Goal: Information Seeking & Learning: Learn about a topic

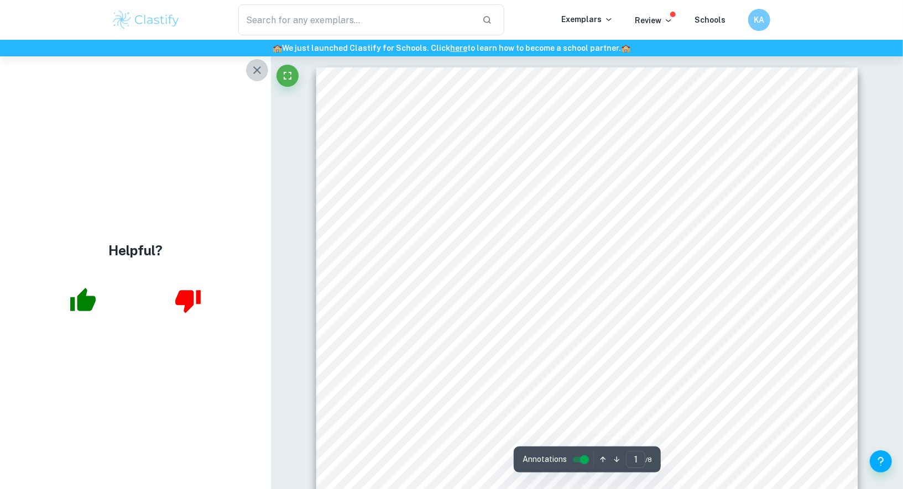
click at [254, 72] on icon "button" at bounding box center [256, 70] width 13 height 13
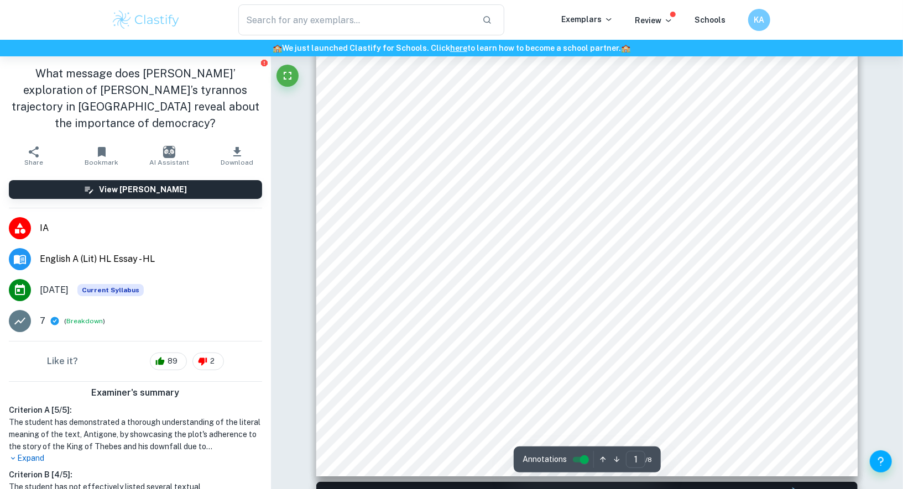
scroll to position [327, 0]
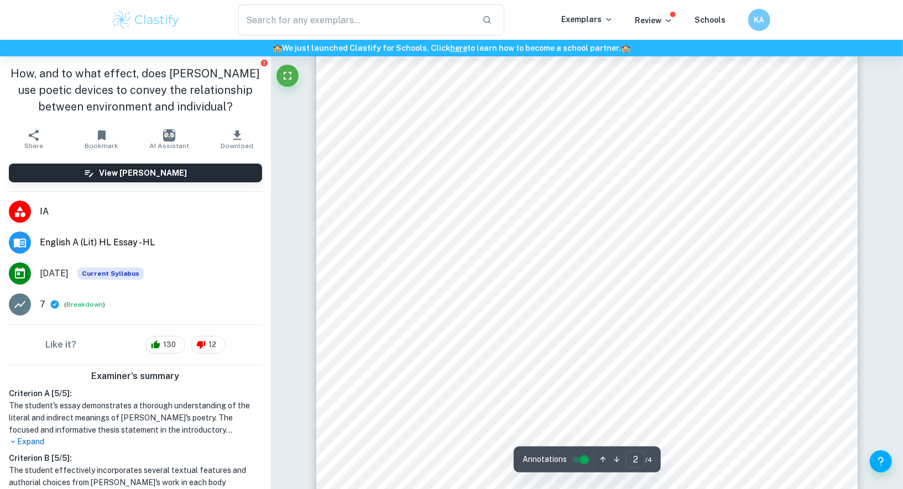
scroll to position [899, 0]
type input "1"
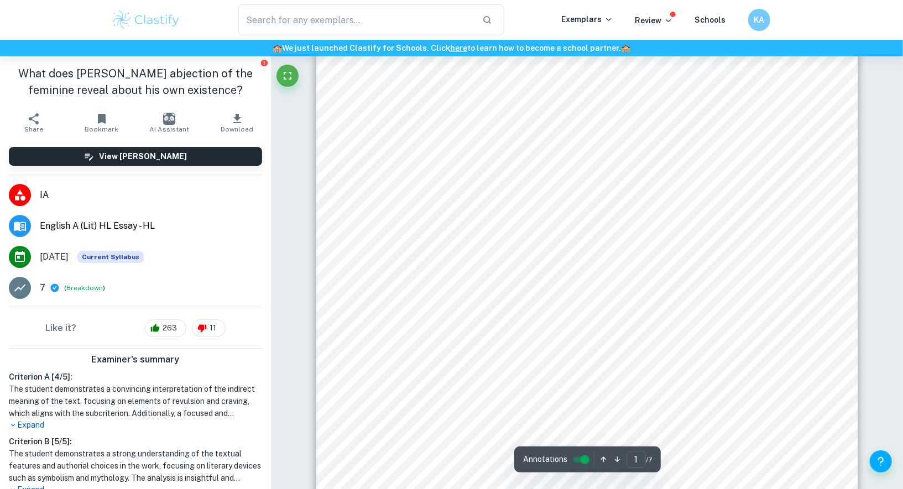
scroll to position [168, 0]
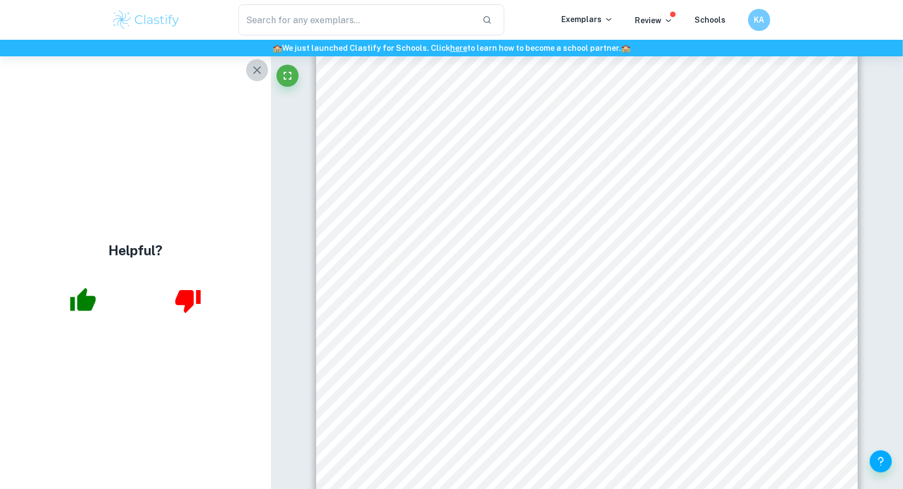
click at [256, 71] on icon "button" at bounding box center [256, 70] width 13 height 13
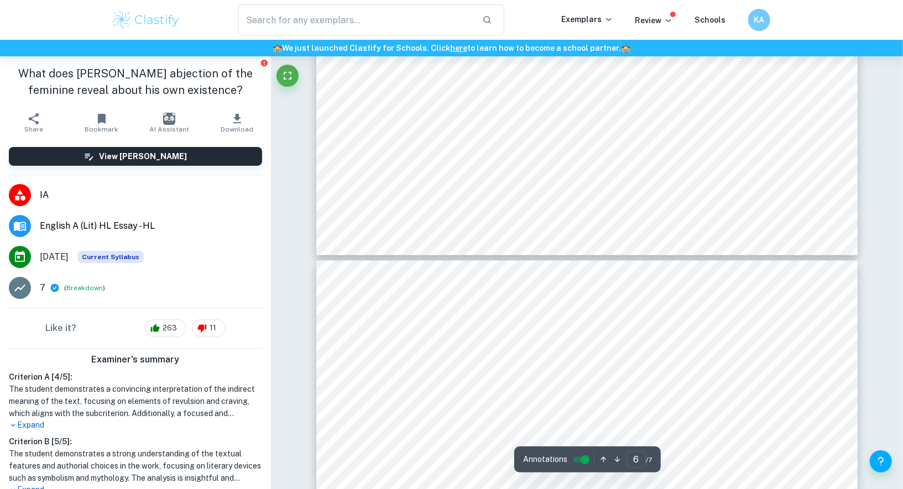
type input "7"
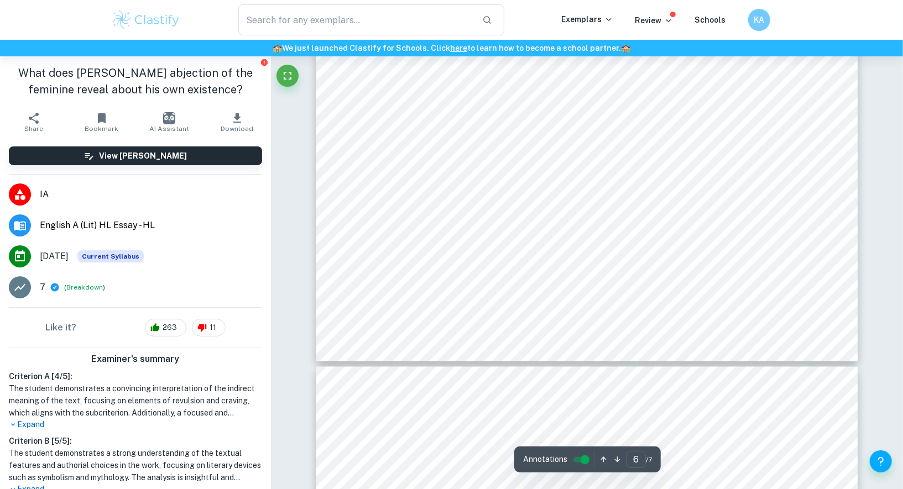
type input "7"
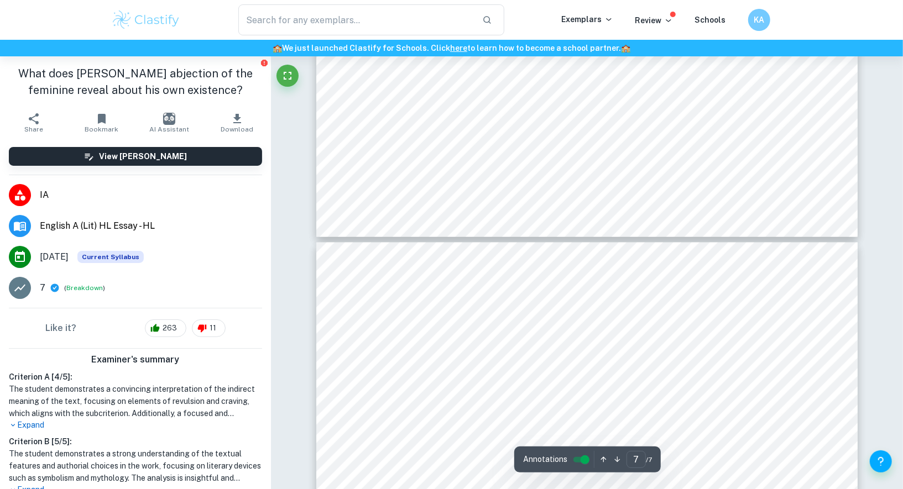
scroll to position [4146, 0]
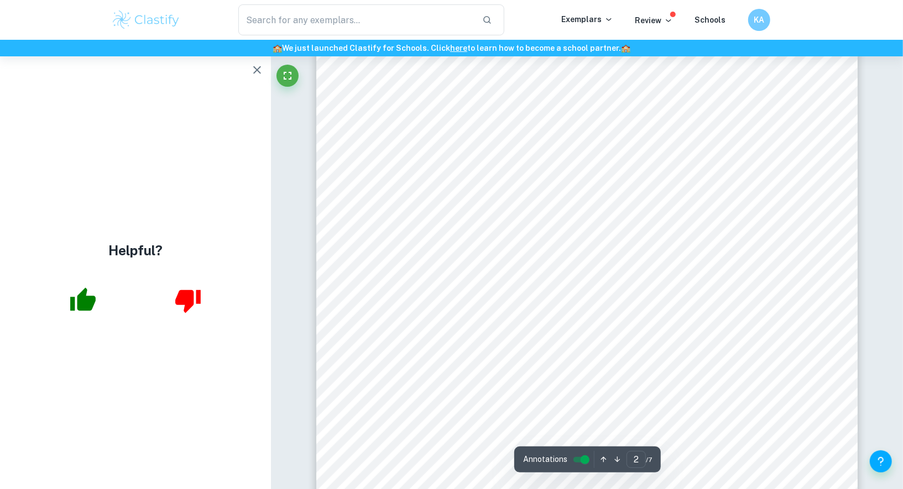
scroll to position [822, 0]
type input "1"
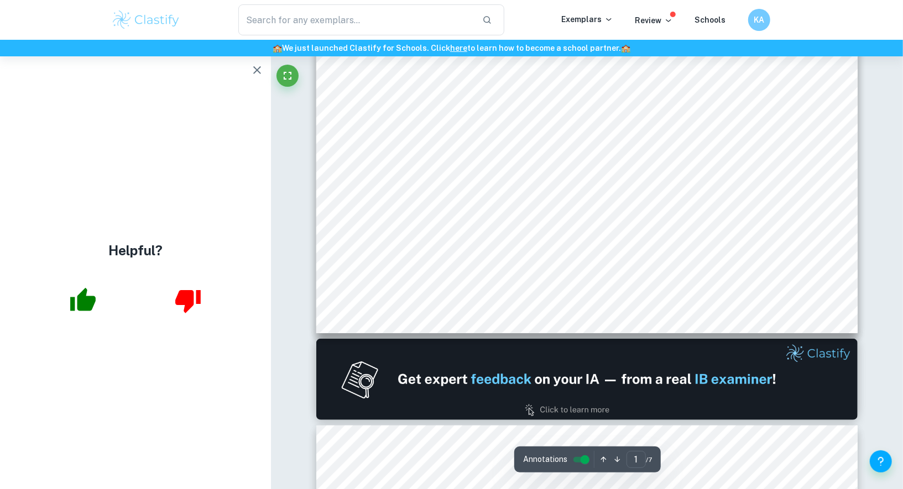
scroll to position [0, 0]
